Goal: Information Seeking & Learning: Learn about a topic

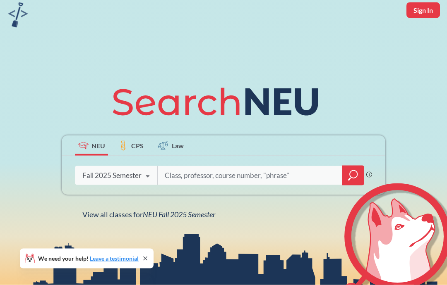
scroll to position [33, 0]
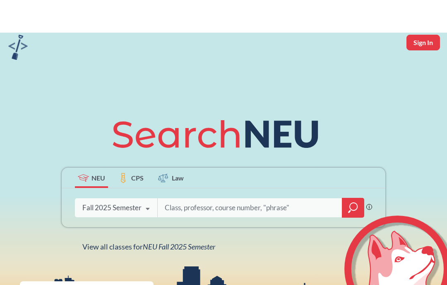
click at [271, 184] on input "search" at bounding box center [250, 175] width 172 height 17
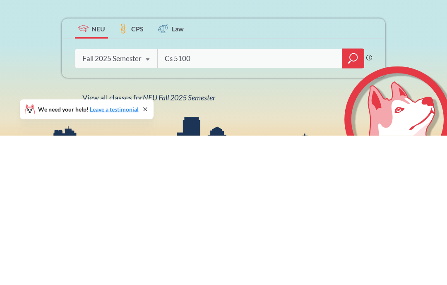
type input "Cs 5100"
click at [350, 211] on icon "magnifying glass" at bounding box center [349, 212] width 2 height 3
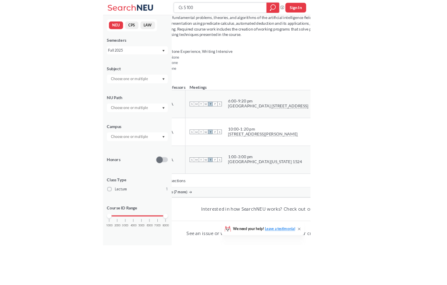
scroll to position [38, 0]
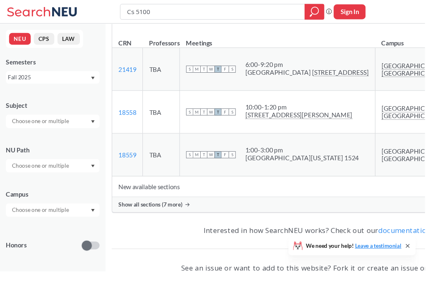
click at [232, 223] on div "Show all sections (7 more)" at bounding box center [334, 216] width 433 height 16
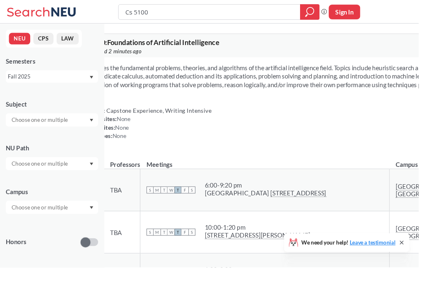
scroll to position [0, 0]
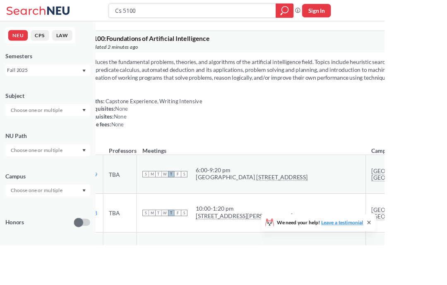
click at [265, 10] on input "Cs 5100" at bounding box center [224, 12] width 182 height 14
click at [159, 8] on input "Cs 5100" at bounding box center [224, 12] width 182 height 14
type input "Cs 5200"
click at [326, 5] on div at bounding box center [330, 12] width 21 height 17
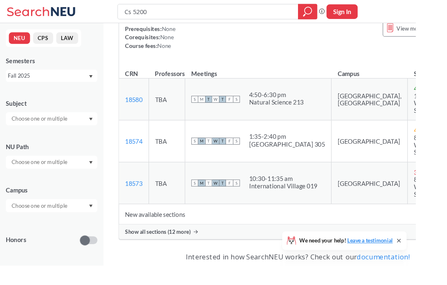
scroll to position [126, 0]
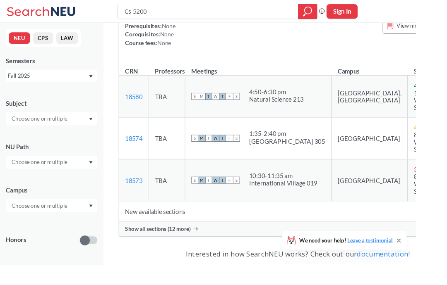
click at [394, 254] on div "Show all sections (12 more)" at bounding box center [320, 247] width 384 height 16
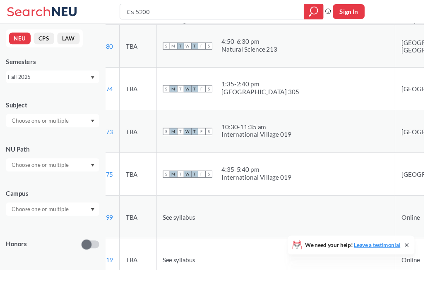
scroll to position [172, 0]
click at [223, 12] on input "Cs 5200" at bounding box center [224, 12] width 182 height 14
type input "Cs 5100"
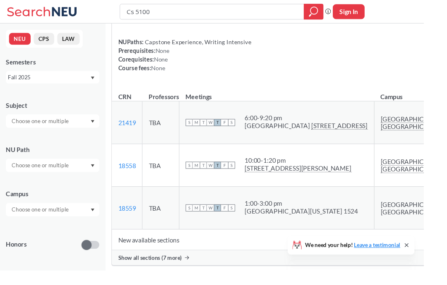
scroll to position [83, 0]
click at [266, 278] on div "Show all sections (7 more)" at bounding box center [334, 271] width 433 height 16
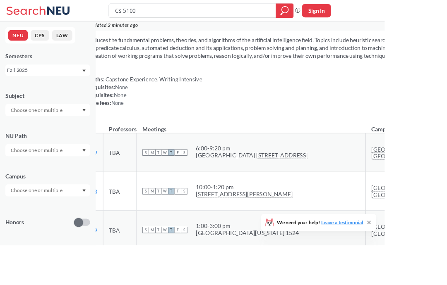
scroll to position [0, 0]
